Goal: Information Seeking & Learning: Find specific fact

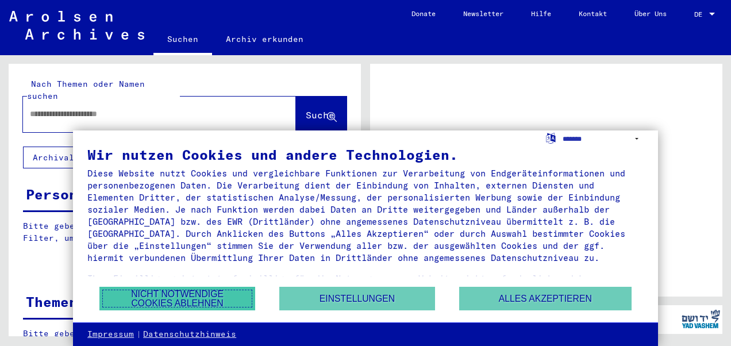
click at [222, 299] on button "Nicht notwendige Cookies ablehnen" at bounding box center [177, 299] width 156 height 24
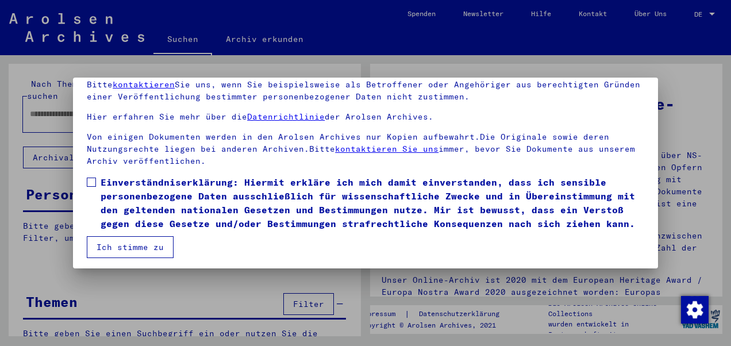
scroll to position [92, 0]
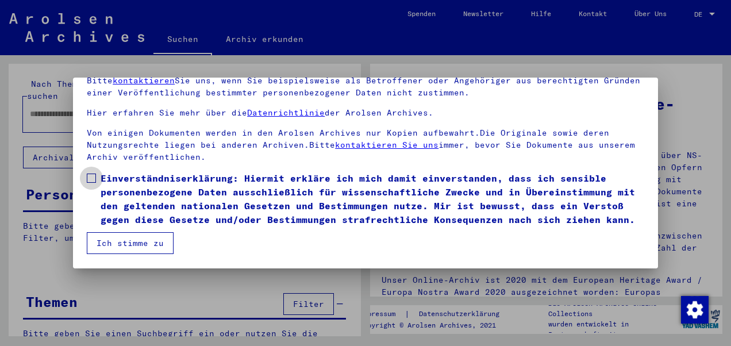
click at [94, 173] on span at bounding box center [91, 177] width 9 height 9
click at [132, 246] on button "Ich stimme zu" at bounding box center [130, 243] width 87 height 22
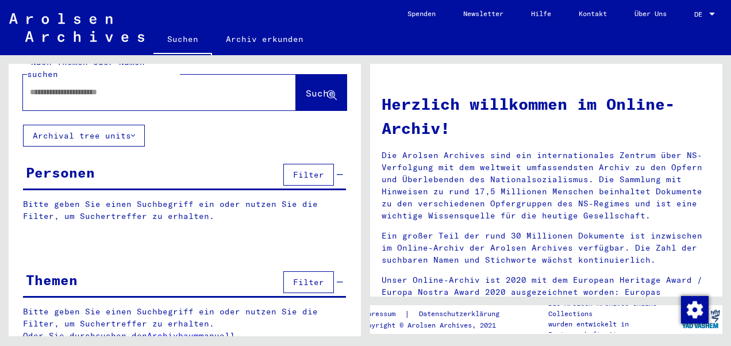
scroll to position [0, 0]
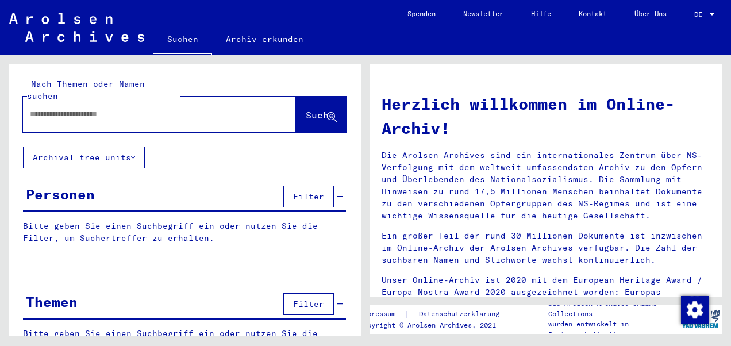
click at [90, 109] on div at bounding box center [142, 114] width 238 height 26
click at [72, 108] on input "text" at bounding box center [146, 114] width 232 height 12
type input "********"
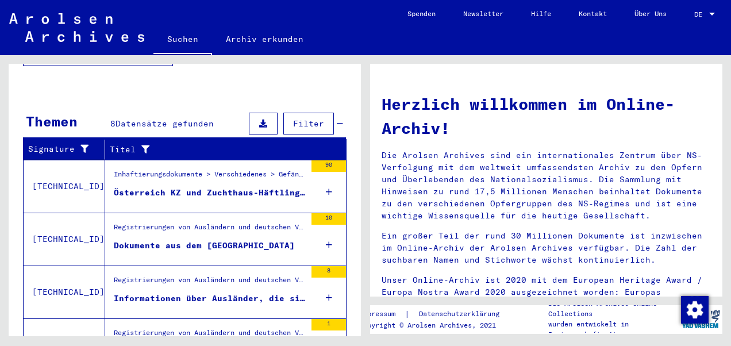
scroll to position [344, 0]
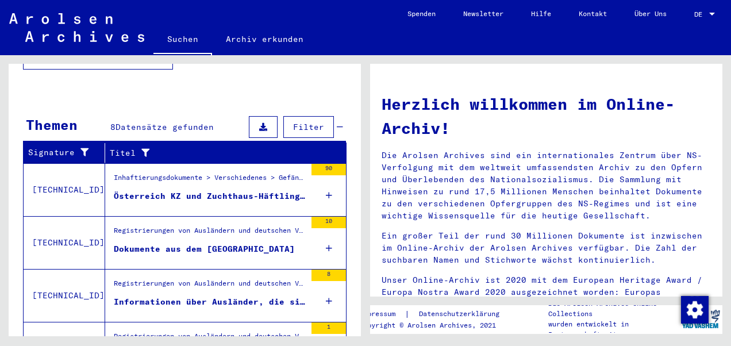
click at [219, 172] on div "Inhaftierungsdokumente > Verschiedenes > Gefängnisse > Listenmaterial Gruppe P.…" at bounding box center [210, 180] width 192 height 16
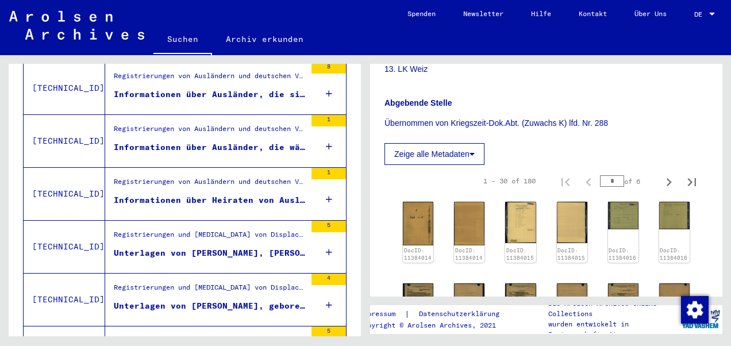
scroll to position [592, 0]
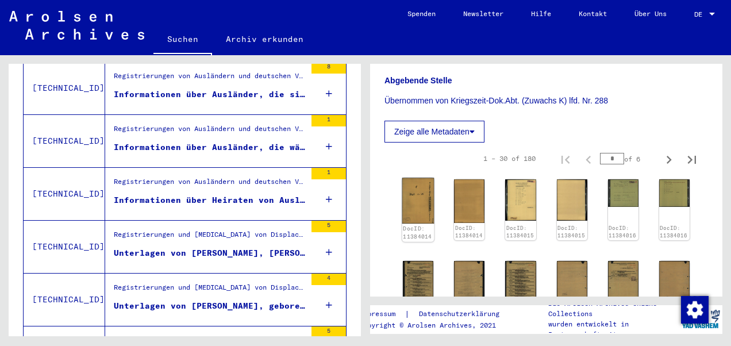
click at [423, 200] on img at bounding box center [418, 200] width 32 height 45
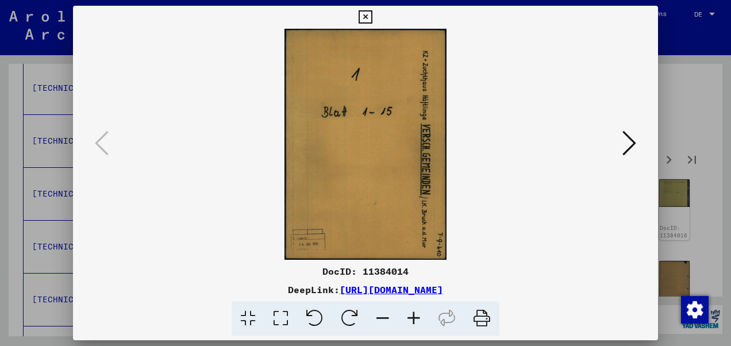
click at [632, 145] on icon at bounding box center [629, 143] width 14 height 28
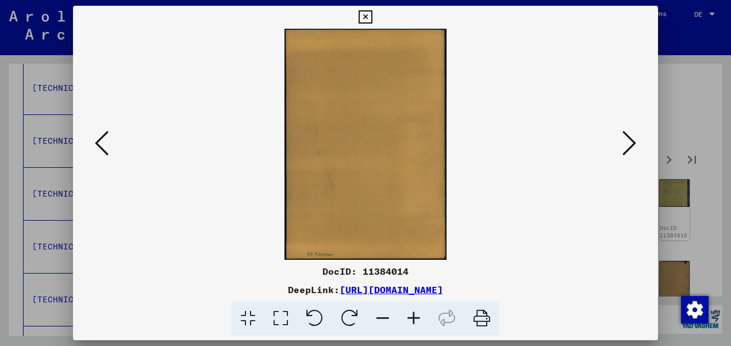
click at [632, 145] on icon at bounding box center [629, 143] width 14 height 28
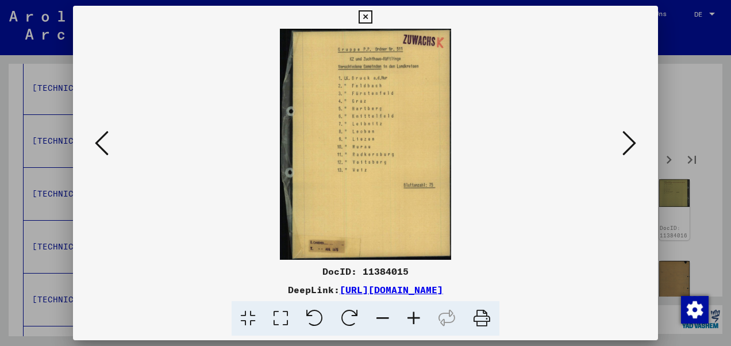
click at [632, 145] on icon at bounding box center [629, 143] width 14 height 28
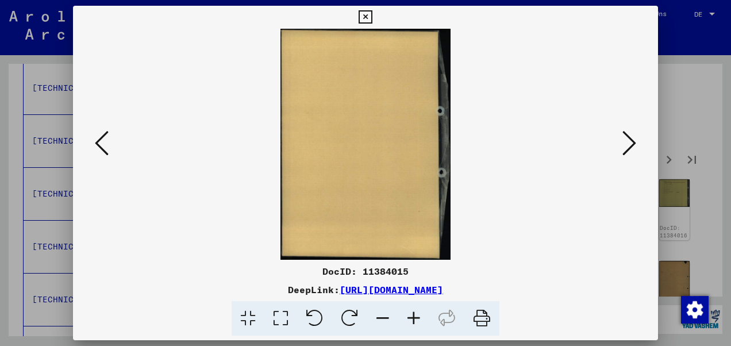
click at [102, 154] on icon at bounding box center [102, 143] width 14 height 28
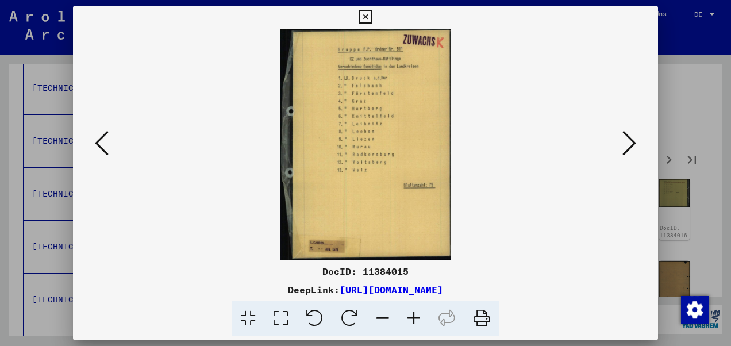
click at [624, 131] on icon at bounding box center [629, 143] width 14 height 28
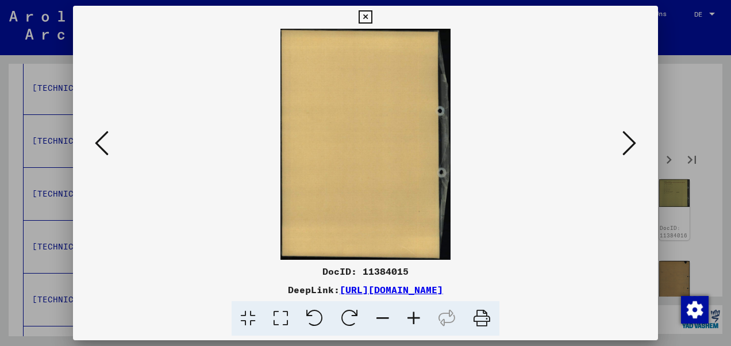
click at [624, 131] on icon at bounding box center [629, 143] width 14 height 28
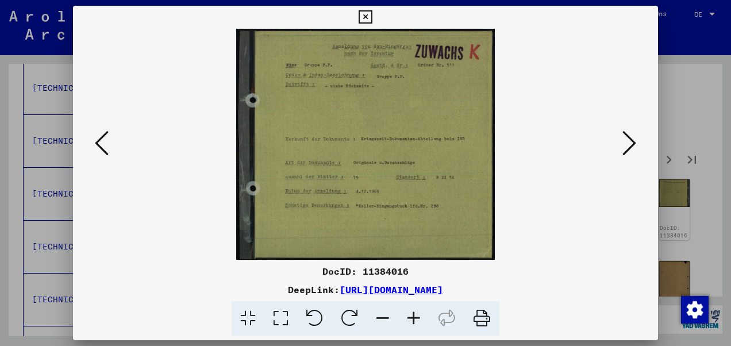
click at [624, 131] on icon at bounding box center [629, 143] width 14 height 28
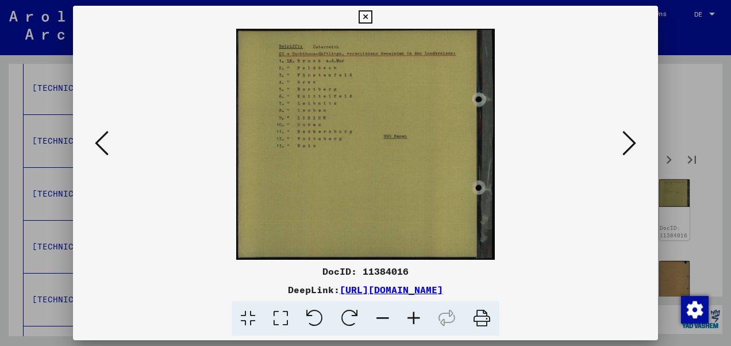
click at [624, 131] on icon at bounding box center [629, 143] width 14 height 28
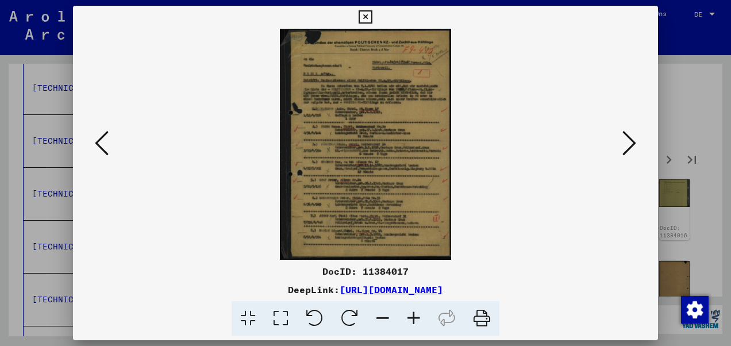
click at [624, 131] on icon at bounding box center [629, 143] width 14 height 28
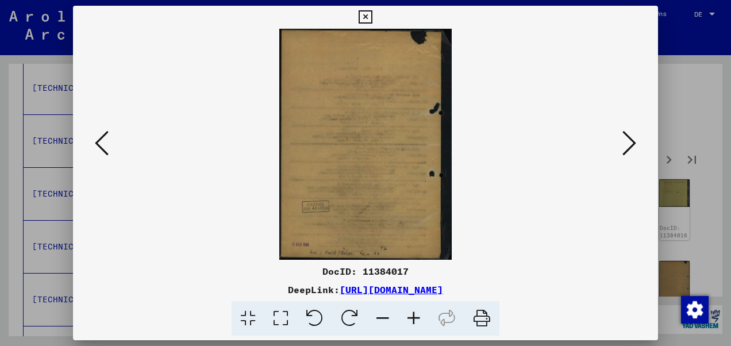
click at [624, 131] on icon at bounding box center [629, 143] width 14 height 28
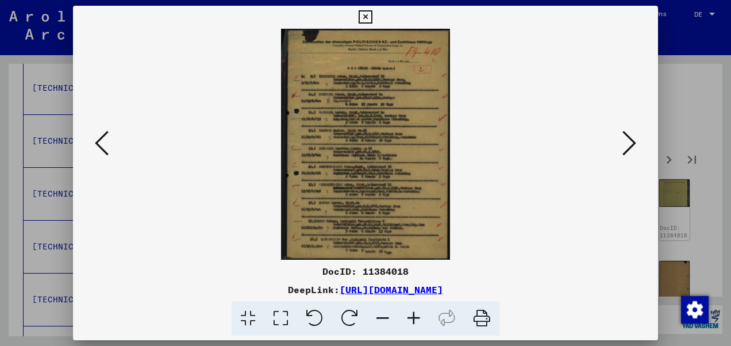
click at [624, 131] on icon at bounding box center [629, 143] width 14 height 28
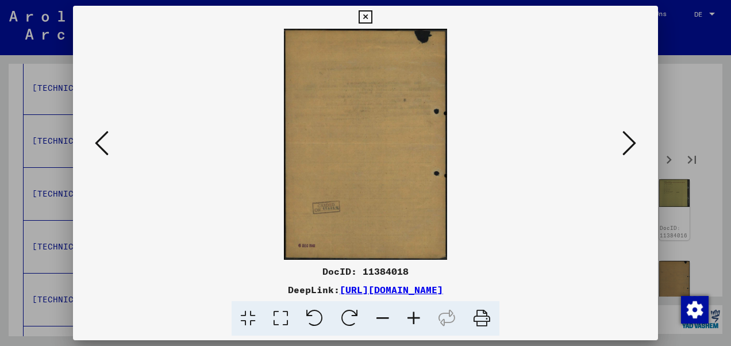
click at [624, 131] on icon at bounding box center [629, 143] width 14 height 28
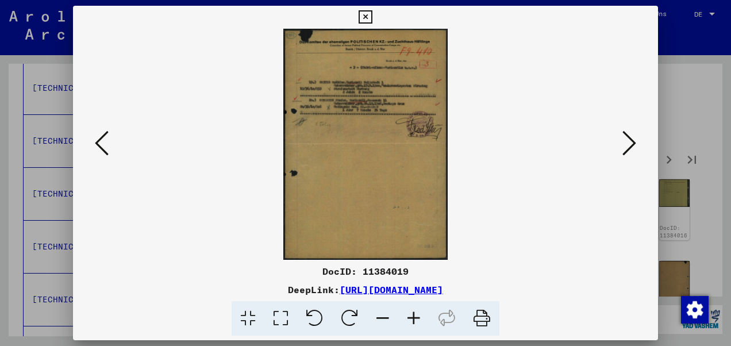
click at [624, 131] on icon at bounding box center [629, 143] width 14 height 28
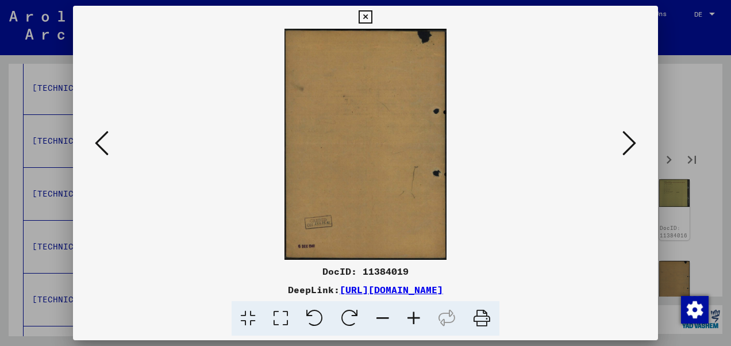
click at [624, 131] on icon at bounding box center [629, 143] width 14 height 28
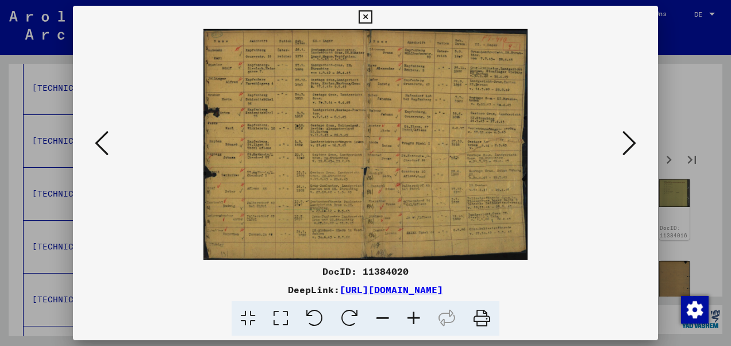
click at [624, 131] on icon at bounding box center [629, 143] width 14 height 28
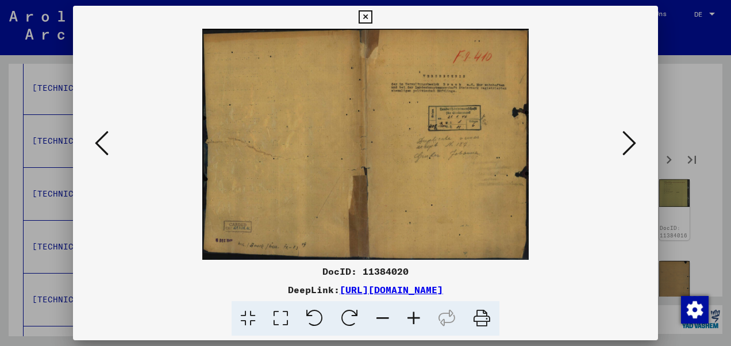
click at [624, 131] on icon at bounding box center [629, 143] width 14 height 28
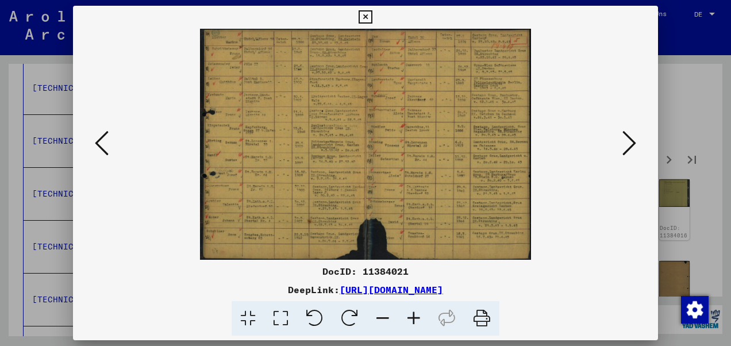
click at [624, 131] on icon at bounding box center [629, 143] width 14 height 28
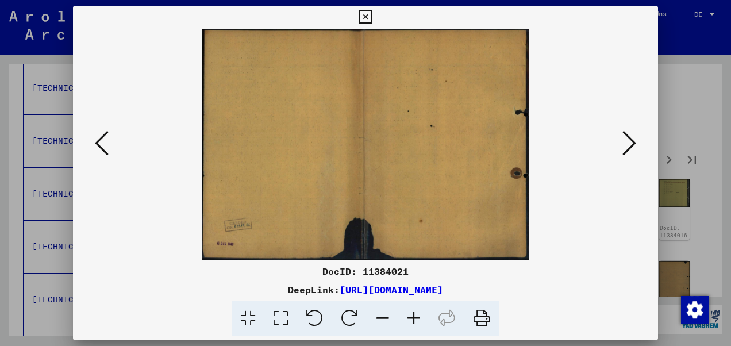
click at [624, 131] on icon at bounding box center [629, 143] width 14 height 28
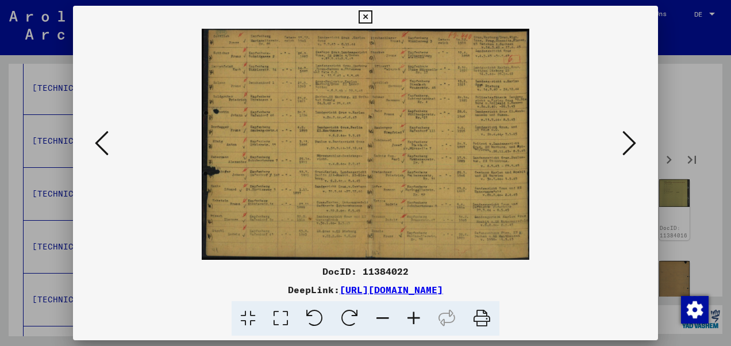
click at [624, 131] on icon at bounding box center [629, 143] width 14 height 28
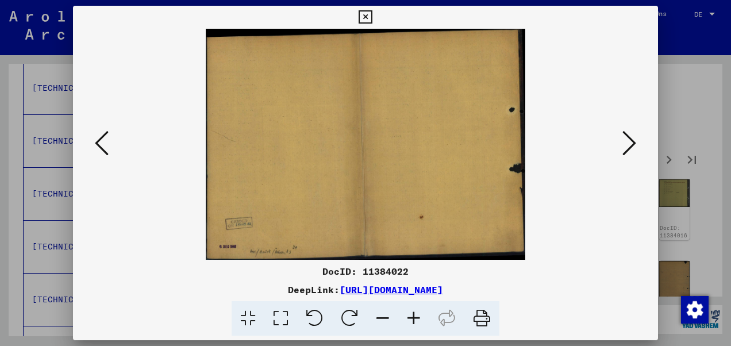
click at [680, 119] on div at bounding box center [365, 173] width 731 height 346
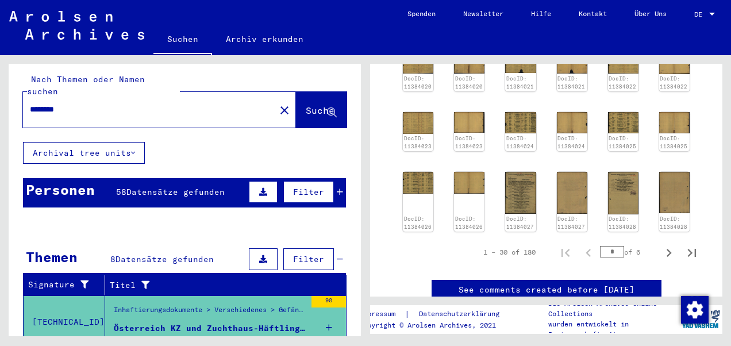
scroll to position [0, 0]
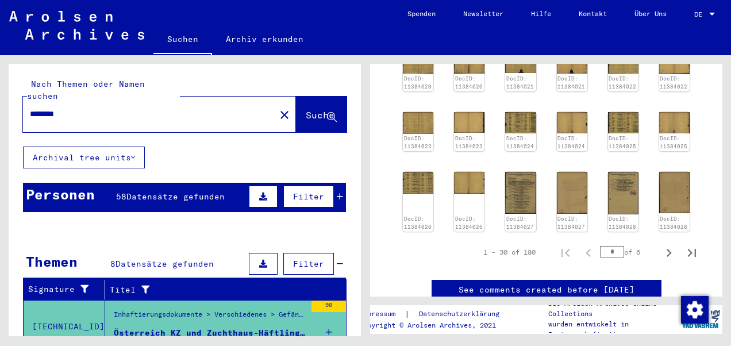
click at [100, 183] on div "Personen 58 Datensätze gefunden Filter" at bounding box center [184, 197] width 323 height 29
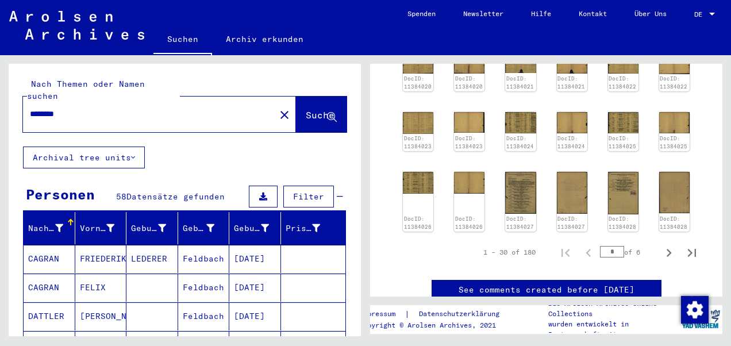
click at [90, 108] on input "********" at bounding box center [149, 114] width 238 height 12
type input "*"
type input "****"
click at [306, 109] on span "Suche" at bounding box center [320, 114] width 29 height 11
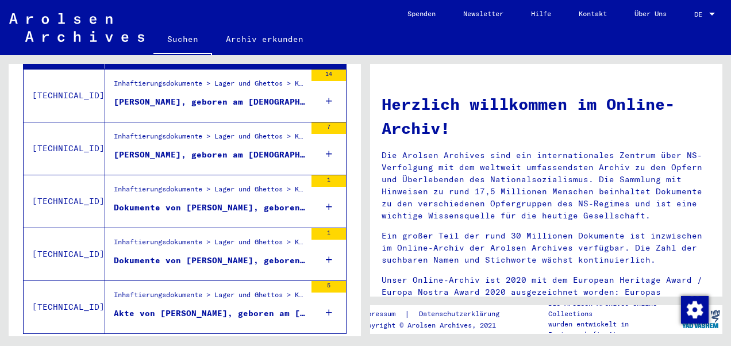
scroll to position [436, 0]
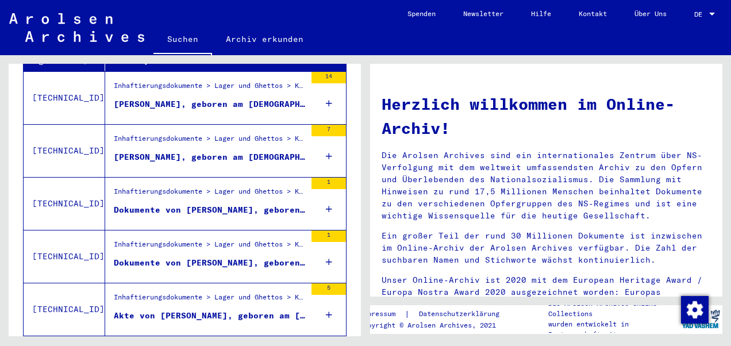
click at [154, 133] on div "Inhaftierungsdokumente > Lager und Ghettos > Konzentrationslager [GEOGRAPHIC_DA…" at bounding box center [210, 141] width 192 height 16
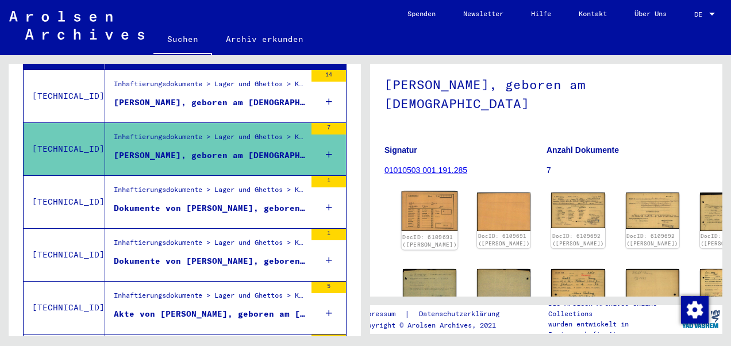
scroll to position [71, 0]
click at [419, 205] on img at bounding box center [430, 212] width 56 height 40
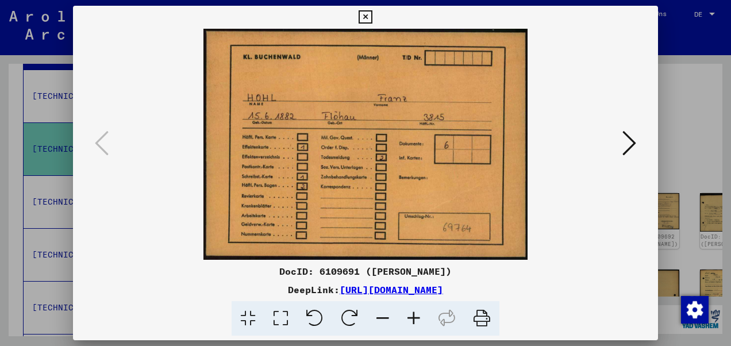
click at [625, 136] on icon at bounding box center [629, 143] width 14 height 28
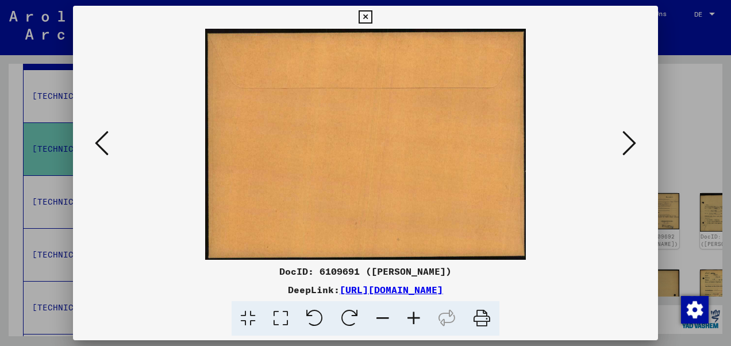
click at [625, 136] on icon at bounding box center [629, 143] width 14 height 28
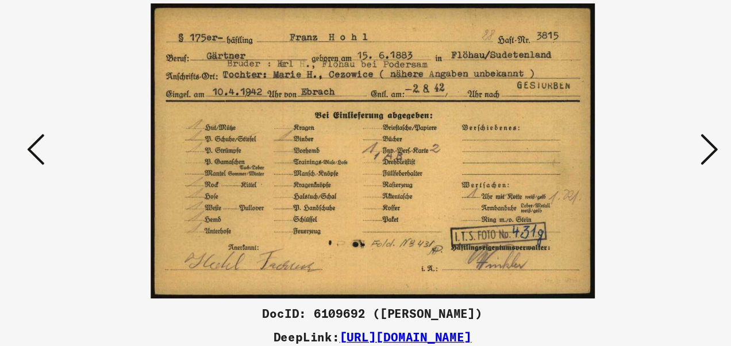
click at [630, 137] on icon at bounding box center [629, 143] width 14 height 28
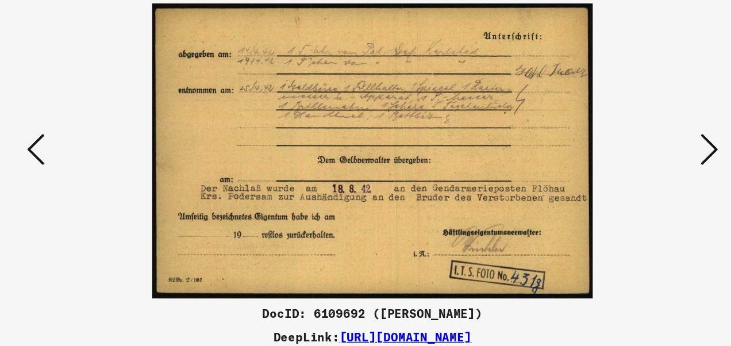
click at [630, 137] on icon at bounding box center [629, 143] width 14 height 28
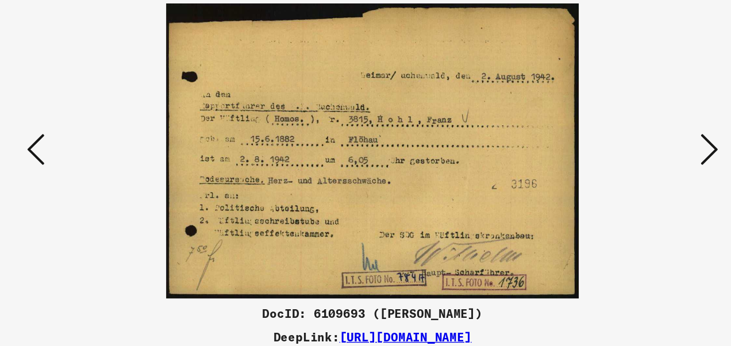
click at [630, 137] on icon at bounding box center [629, 143] width 14 height 28
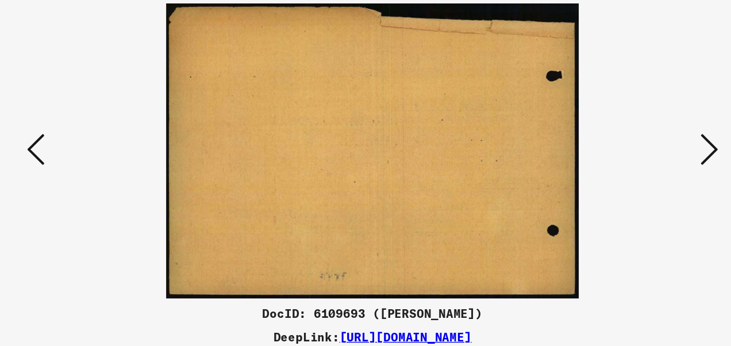
click at [630, 137] on icon at bounding box center [629, 143] width 14 height 28
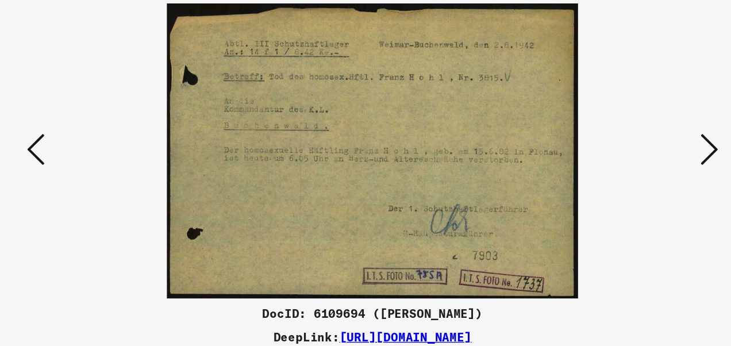
click at [630, 137] on icon at bounding box center [629, 143] width 14 height 28
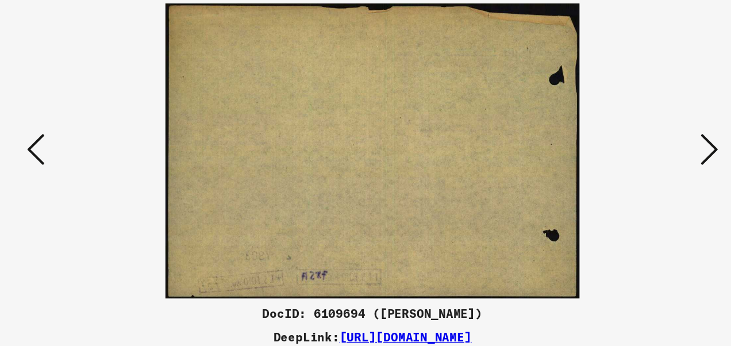
click at [630, 137] on icon at bounding box center [629, 143] width 14 height 28
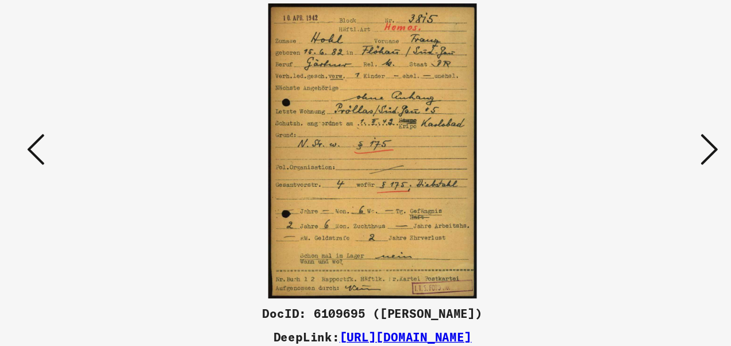
click at [630, 137] on icon at bounding box center [629, 143] width 14 height 28
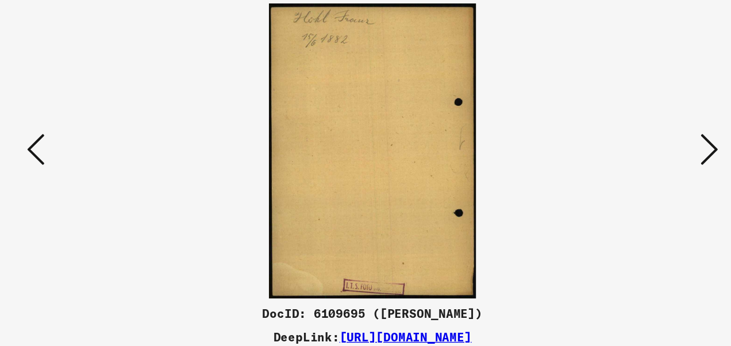
click at [624, 136] on icon at bounding box center [629, 143] width 14 height 28
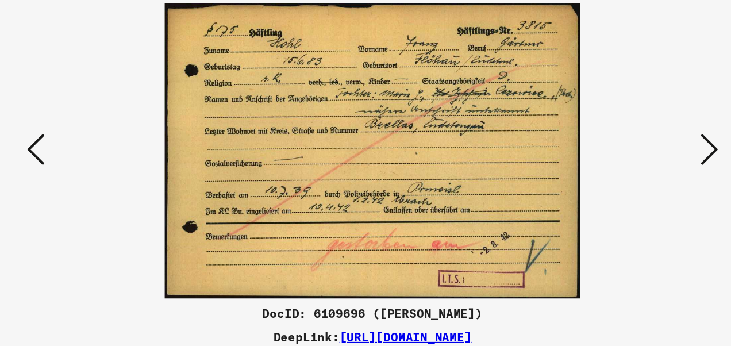
click at [624, 136] on icon at bounding box center [629, 143] width 14 height 28
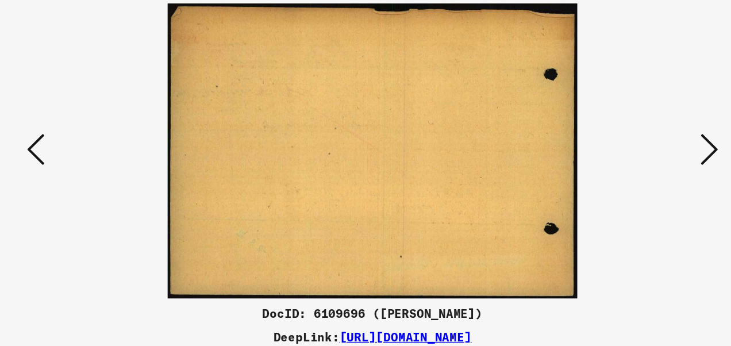
click at [624, 136] on icon at bounding box center [629, 143] width 14 height 28
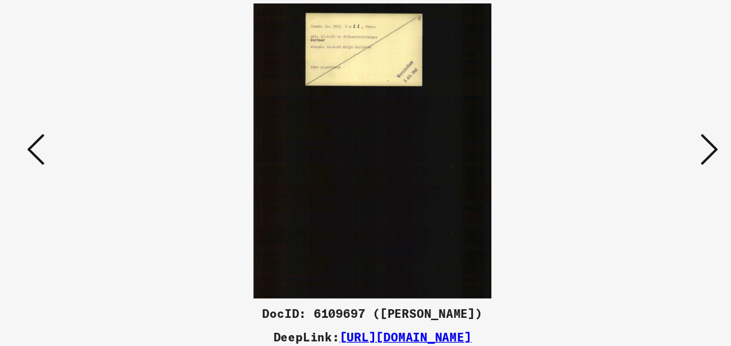
click at [624, 136] on icon at bounding box center [629, 143] width 14 height 28
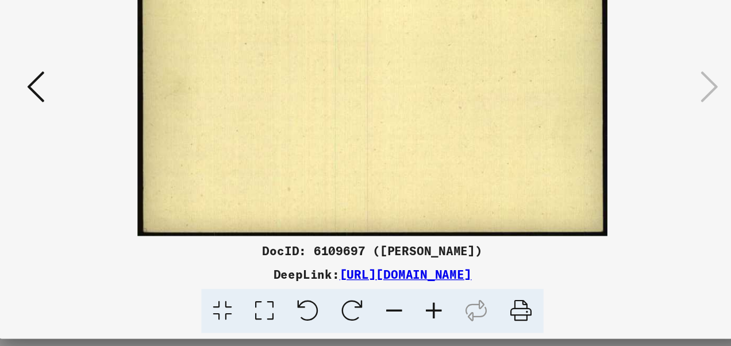
scroll to position [0, 0]
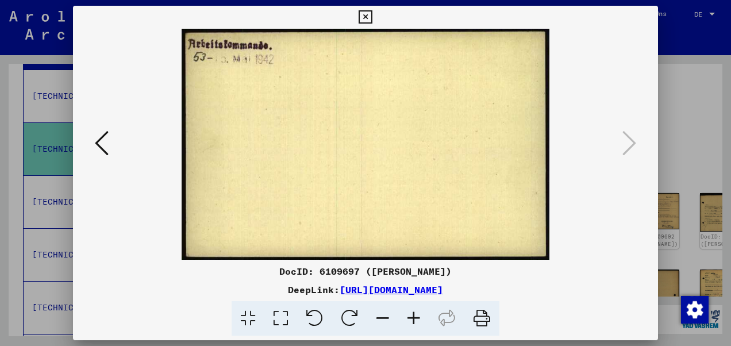
click at [368, 15] on icon at bounding box center [364, 17] width 13 height 14
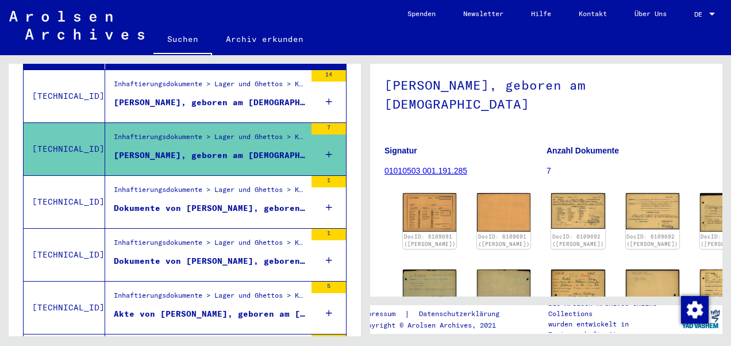
click at [160, 237] on div "Inhaftierungsdokumente > Lager und Ghettos > Konzentrationslager [GEOGRAPHIC_DA…" at bounding box center [210, 245] width 192 height 16
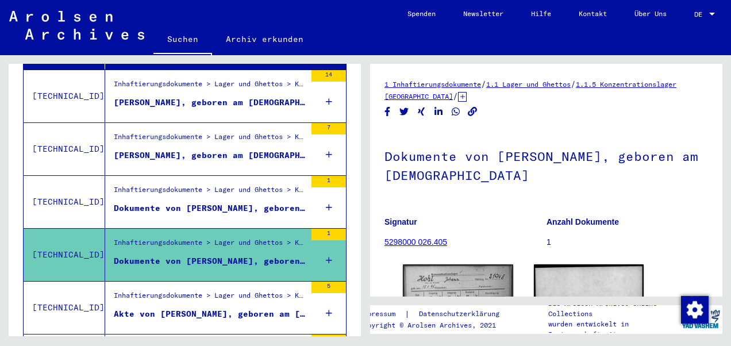
click at [163, 255] on figure "Dokumente von [PERSON_NAME], geboren am [DEMOGRAPHIC_DATA]" at bounding box center [210, 263] width 192 height 17
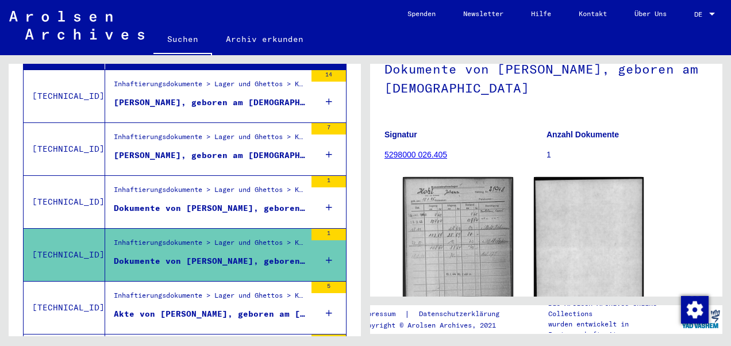
scroll to position [105, 0]
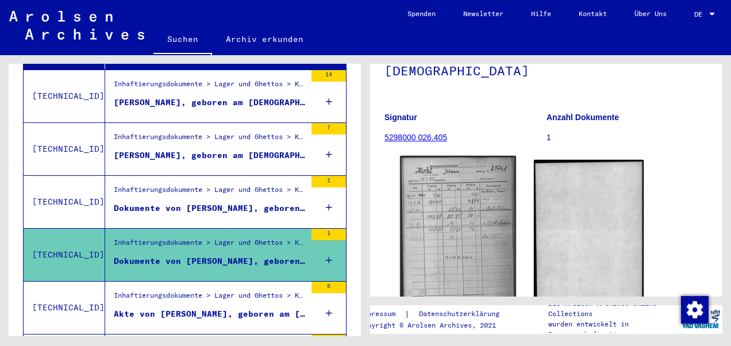
click at [450, 216] on img at bounding box center [457, 234] width 115 height 157
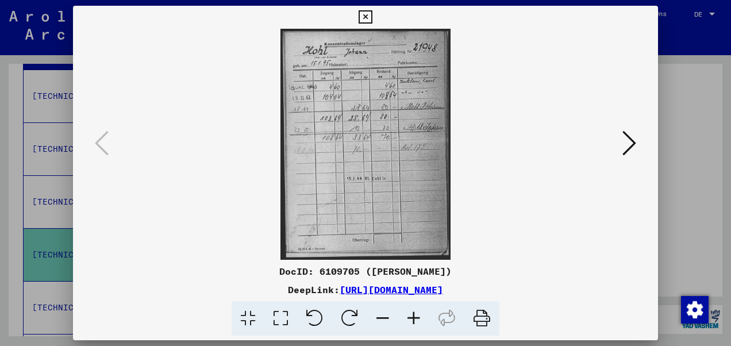
click at [625, 132] on icon at bounding box center [629, 143] width 14 height 28
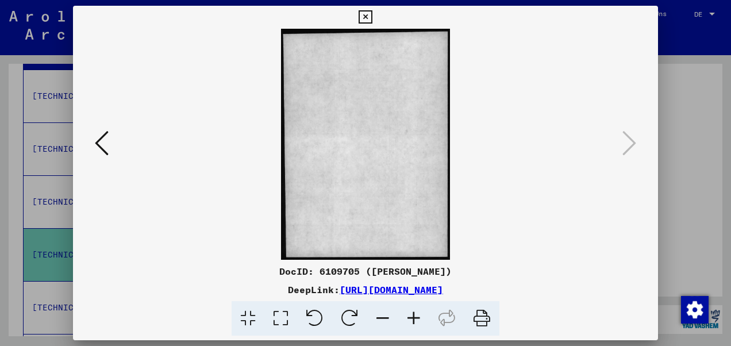
click at [722, 196] on div at bounding box center [365, 173] width 731 height 346
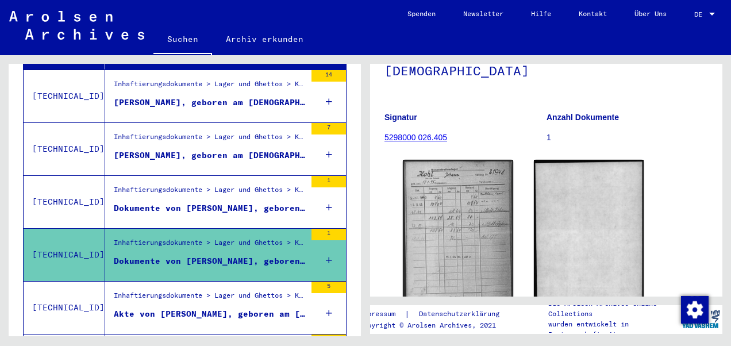
scroll to position [0, 0]
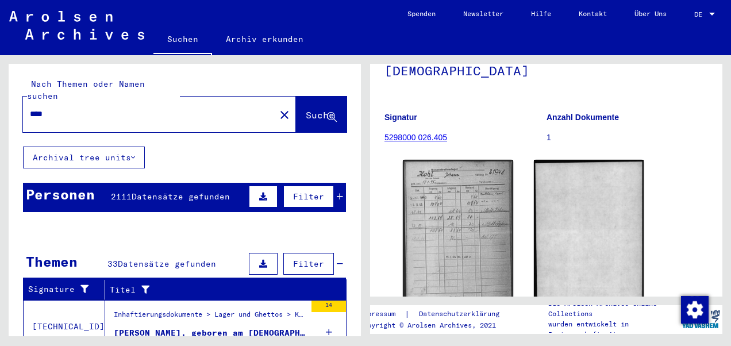
click at [277, 108] on mat-icon "close" at bounding box center [284, 115] width 14 height 14
click at [261, 102] on div "close" at bounding box center [159, 115] width 273 height 36
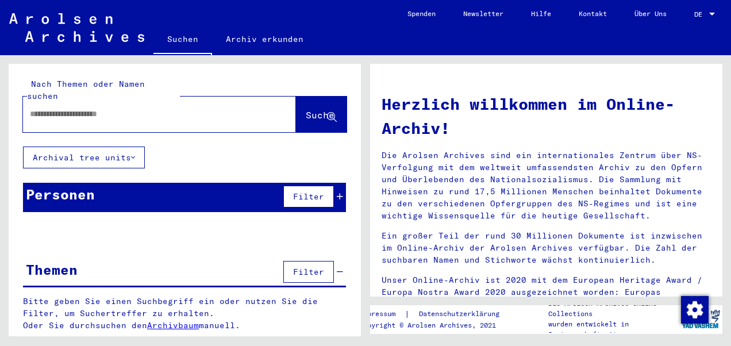
click at [141, 90] on div "Nach Themen oder Namen suchen" at bounding box center [103, 90] width 153 height 24
click at [110, 108] on input "text" at bounding box center [146, 114] width 232 height 12
type input "**********"
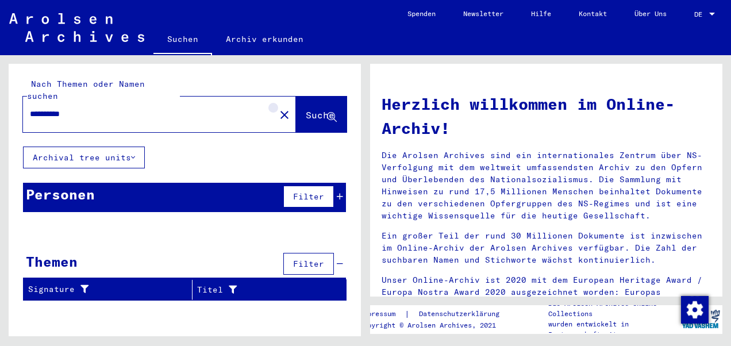
click at [277, 108] on mat-icon "close" at bounding box center [284, 115] width 14 height 14
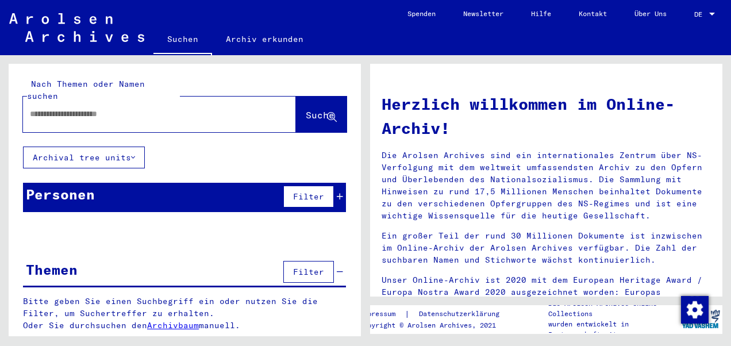
click at [216, 108] on input "text" at bounding box center [146, 114] width 232 height 12
type input "**********"
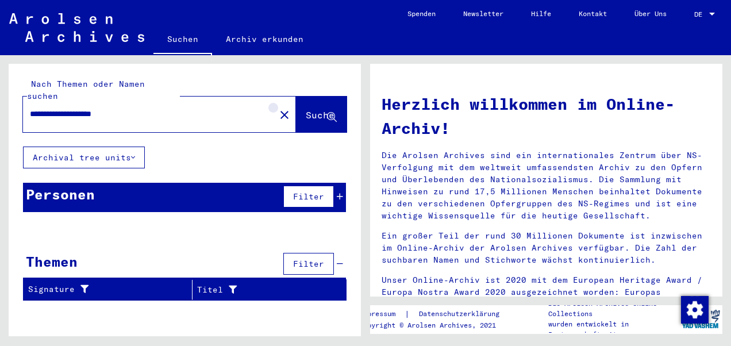
click at [277, 108] on mat-icon "close" at bounding box center [284, 115] width 14 height 14
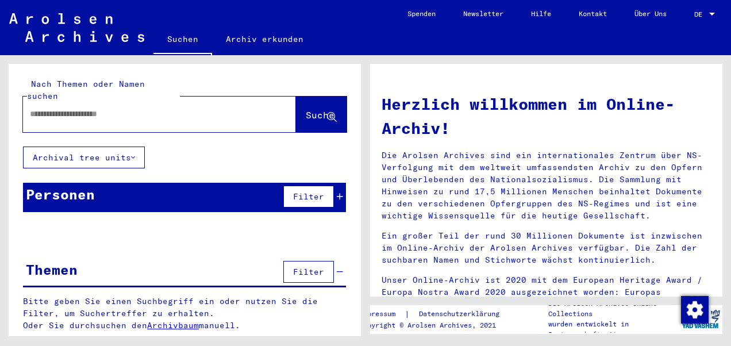
click at [194, 108] on input "text" at bounding box center [146, 114] width 232 height 12
type input "****"
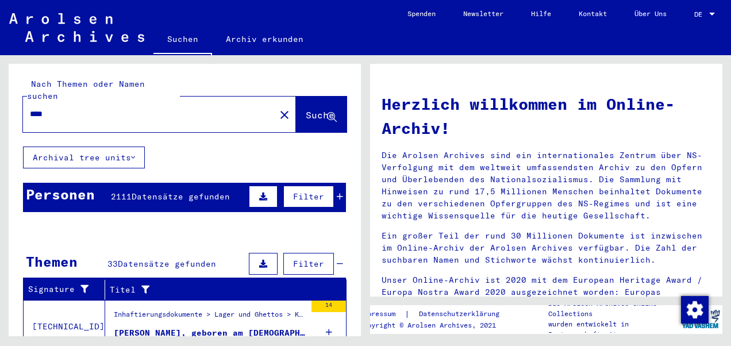
scroll to position [246, 0]
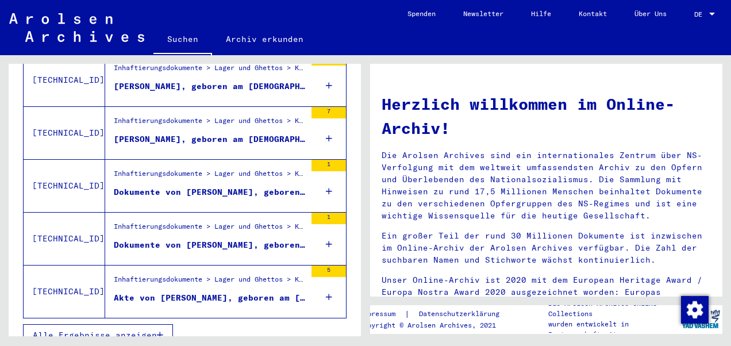
click at [168, 168] on div "Inhaftierungsdokumente > Lager und Ghettos > Konzentrationslager [GEOGRAPHIC_DA…" at bounding box center [210, 176] width 192 height 16
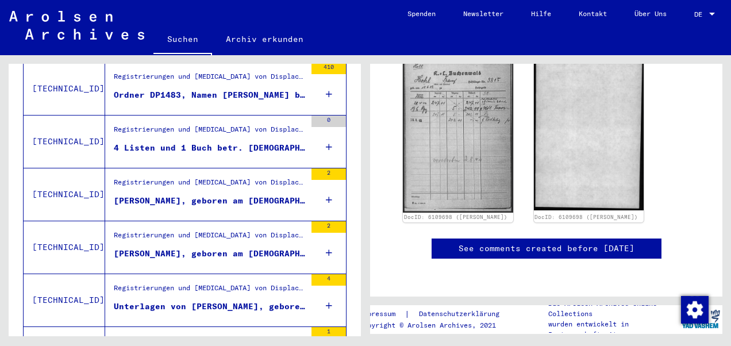
scroll to position [966, 0]
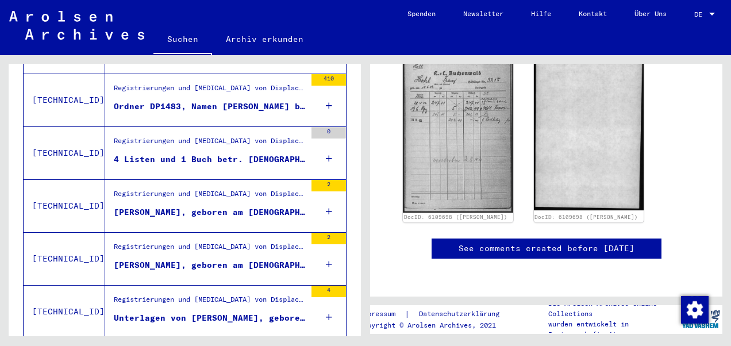
click at [176, 136] on div "Registrierungen und [MEDICAL_DATA] von Displaced Persons, Kindern und Vermisste…" at bounding box center [210, 144] width 192 height 16
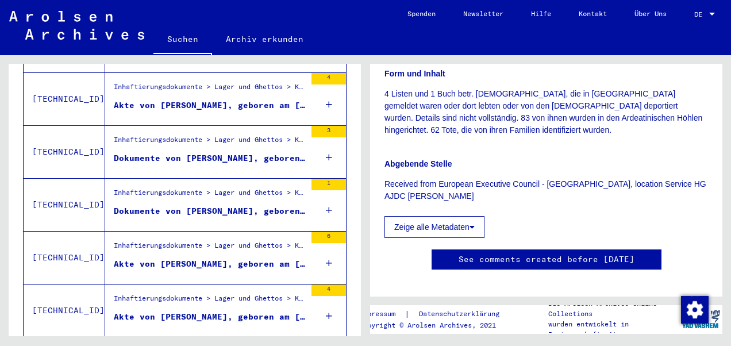
scroll to position [483, 0]
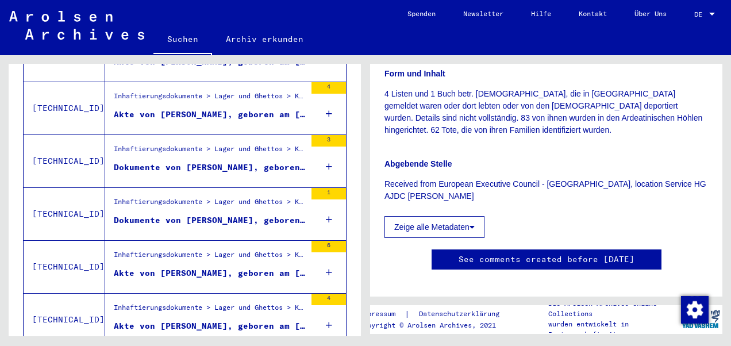
click at [187, 161] on div "Dokumente von [PERSON_NAME], geboren am [DEMOGRAPHIC_DATA]" at bounding box center [210, 167] width 192 height 12
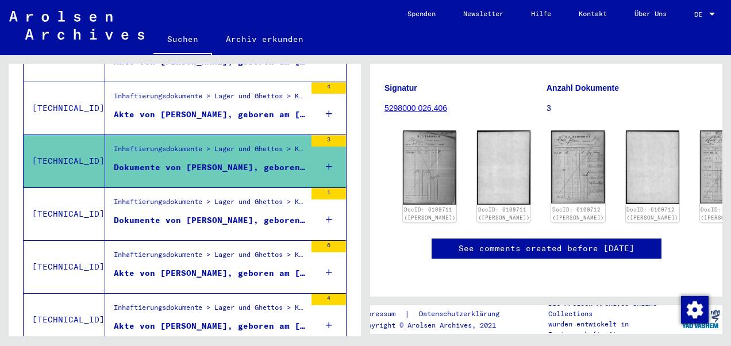
scroll to position [149, 0]
click at [698, 128] on img at bounding box center [726, 166] width 56 height 76
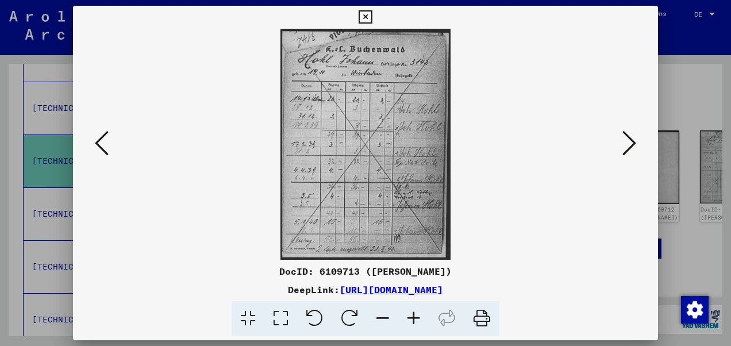
click at [631, 138] on icon at bounding box center [629, 143] width 14 height 28
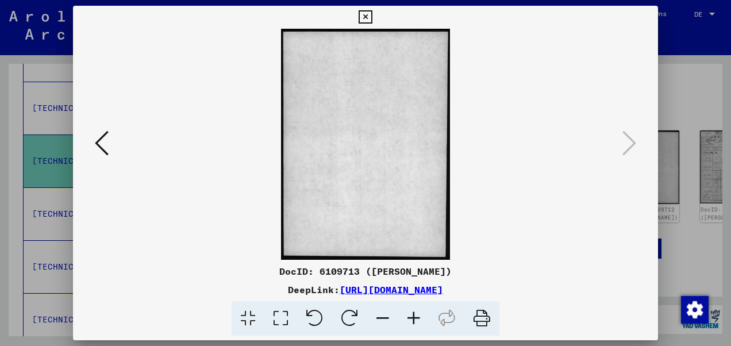
click at [363, 12] on icon at bounding box center [364, 17] width 13 height 14
